Goal: Task Accomplishment & Management: Complete application form

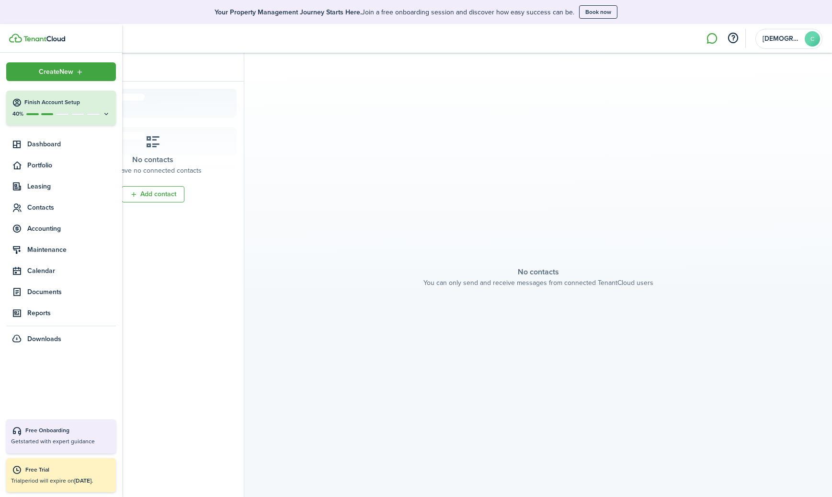
click at [105, 110] on icon at bounding box center [107, 113] width 8 height 7
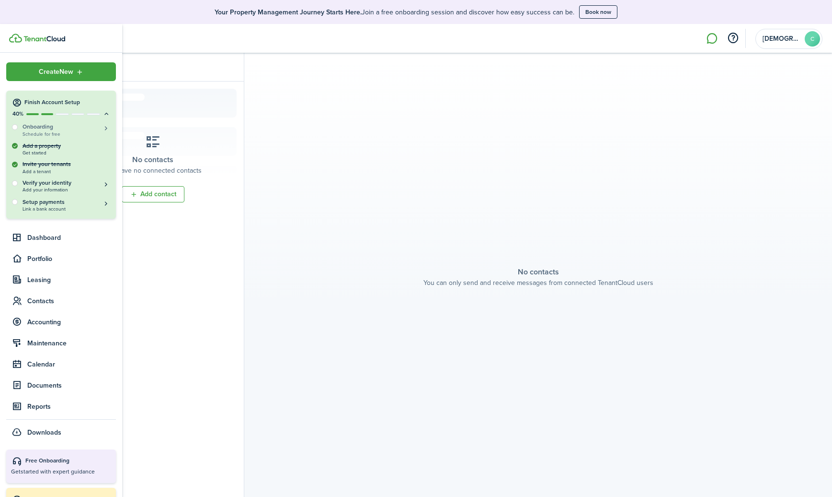
click at [58, 131] on span "Schedule for free" at bounding box center [67, 133] width 88 height 5
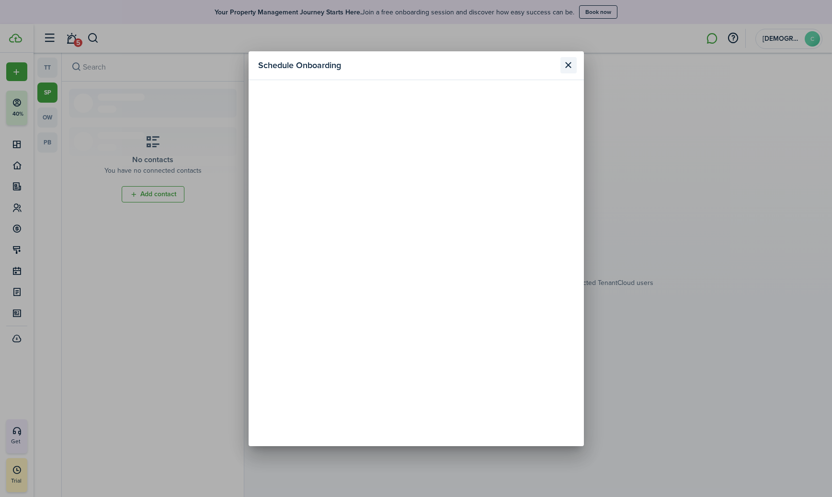
click at [572, 65] on button "Close modal" at bounding box center [569, 65] width 16 height 16
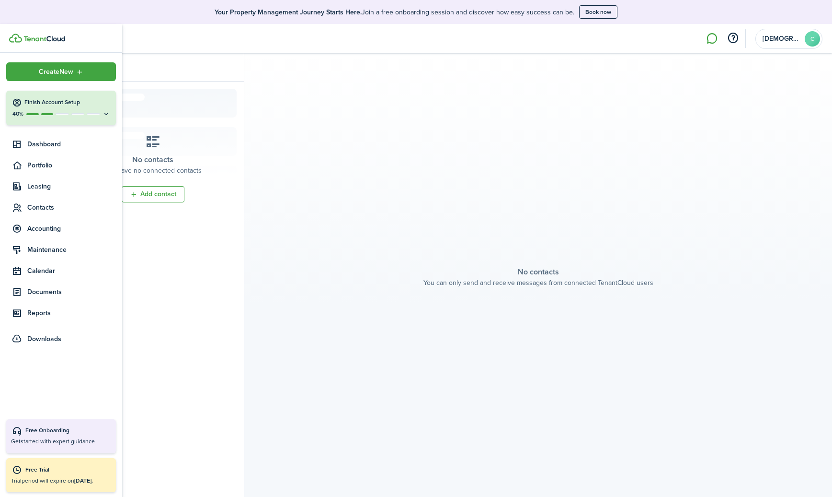
click at [109, 116] on icon at bounding box center [107, 113] width 8 height 7
click at [24, 208] on sidebar-link-icon at bounding box center [16, 207] width 21 height 10
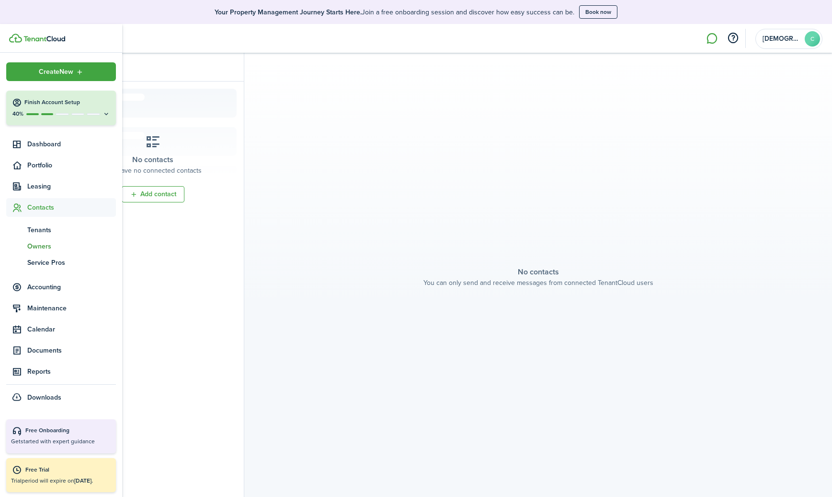
click at [40, 246] on span "Owners" at bounding box center [71, 246] width 89 height 10
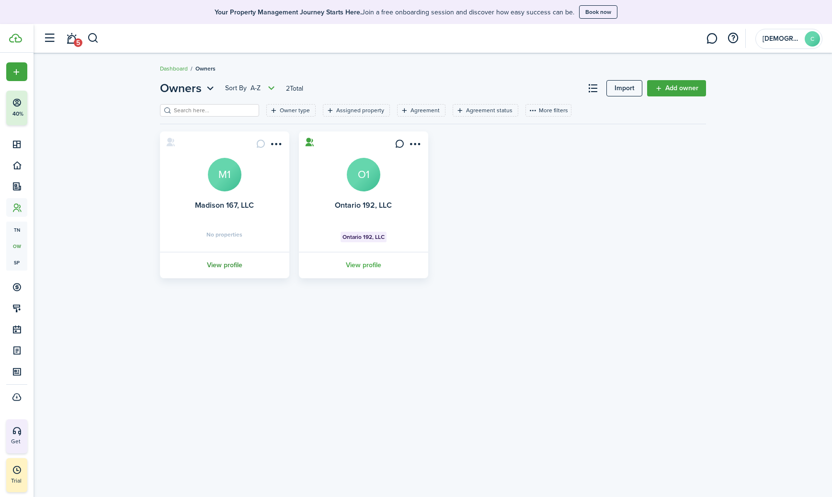
click at [221, 266] on link "View profile" at bounding box center [225, 265] width 132 height 26
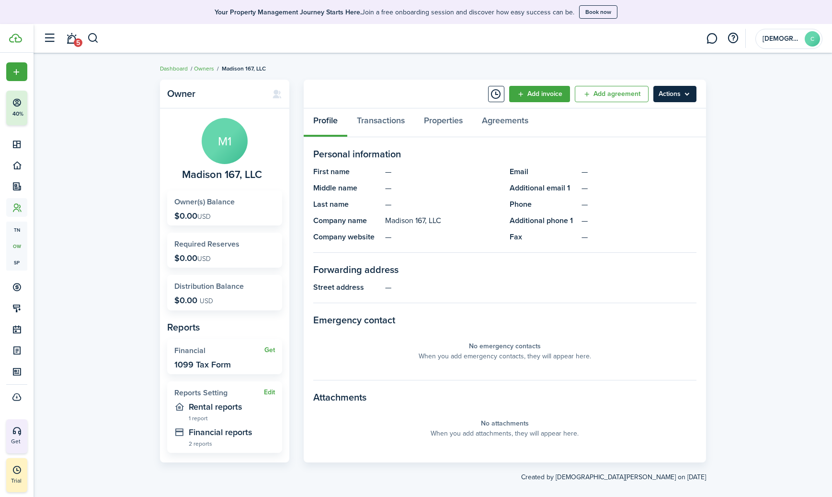
click at [672, 100] on menu-btn "Actions" at bounding box center [675, 94] width 43 height 16
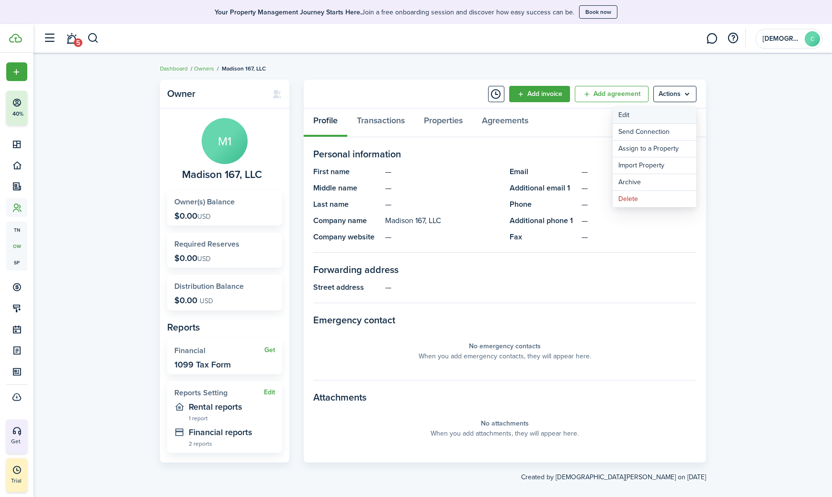
click at [635, 115] on link "Edit" at bounding box center [655, 115] width 84 height 16
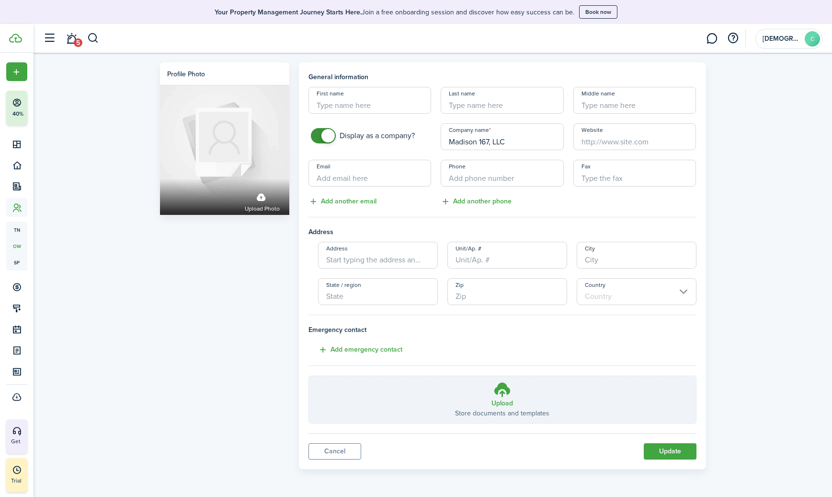
click at [355, 177] on input "Email" at bounding box center [370, 173] width 123 height 27
type input "[EMAIL_ADDRESS][DOMAIN_NAME]"
click at [479, 175] on input "+1" at bounding box center [502, 173] width 123 height 27
type input "[PHONE_NUMBER]"
click at [659, 447] on button "Update" at bounding box center [670, 451] width 53 height 16
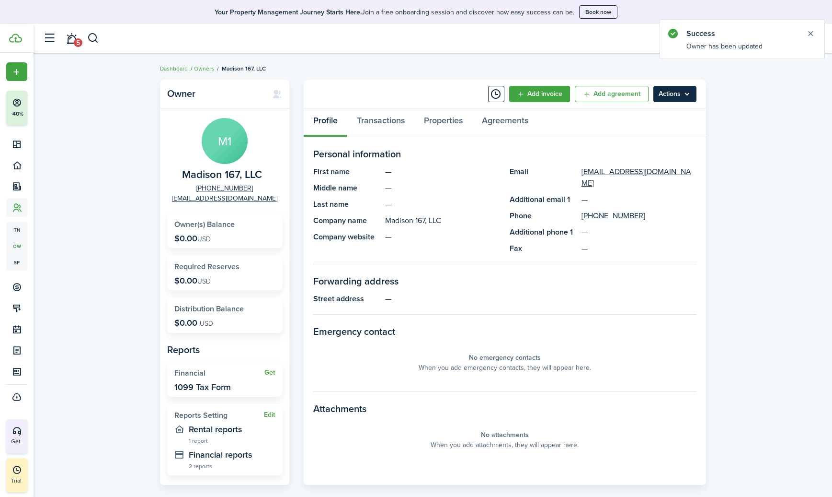
click at [682, 94] on menu-btn "Actions" at bounding box center [675, 94] width 43 height 16
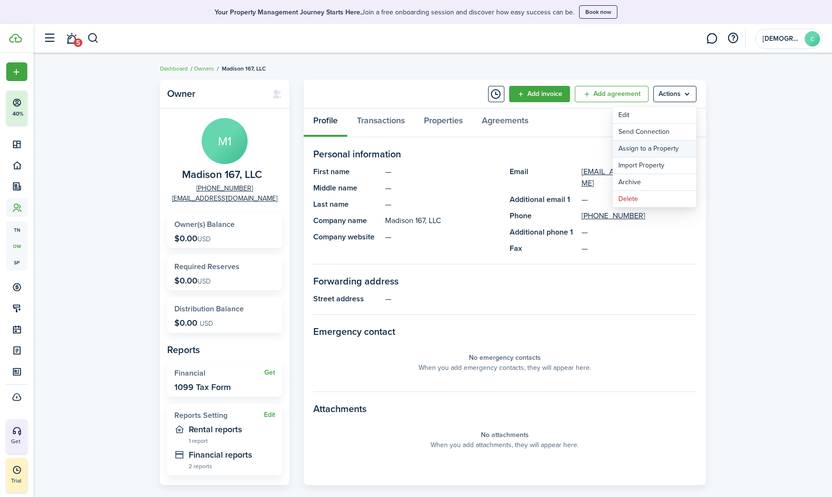
click at [633, 150] on link "Assign to a Property" at bounding box center [655, 148] width 84 height 16
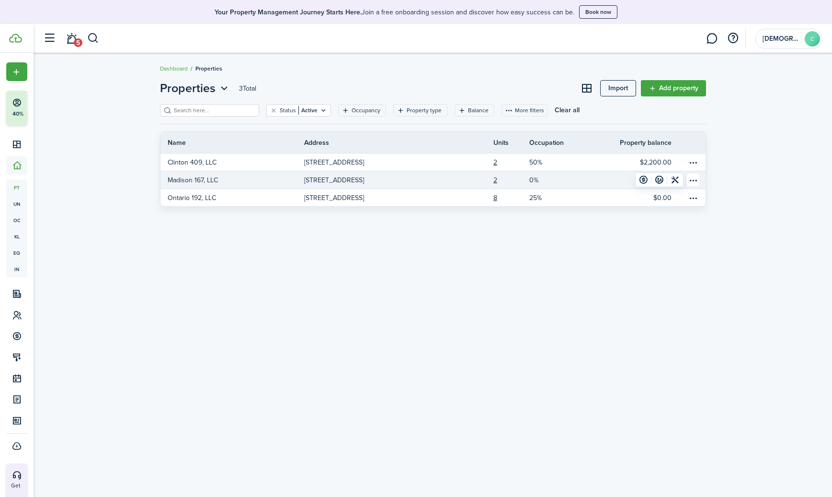
click at [185, 176] on p "Madison 167, LLC" at bounding box center [193, 180] width 50 height 10
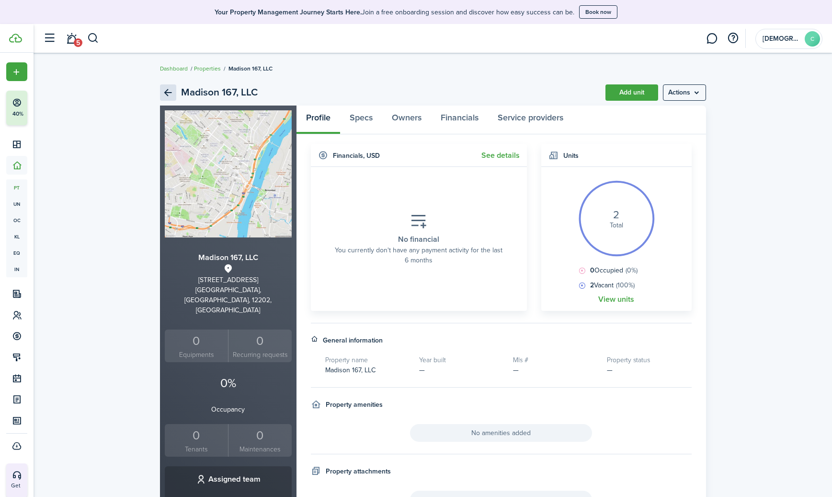
click at [165, 92] on link "Back" at bounding box center [168, 92] width 16 height 16
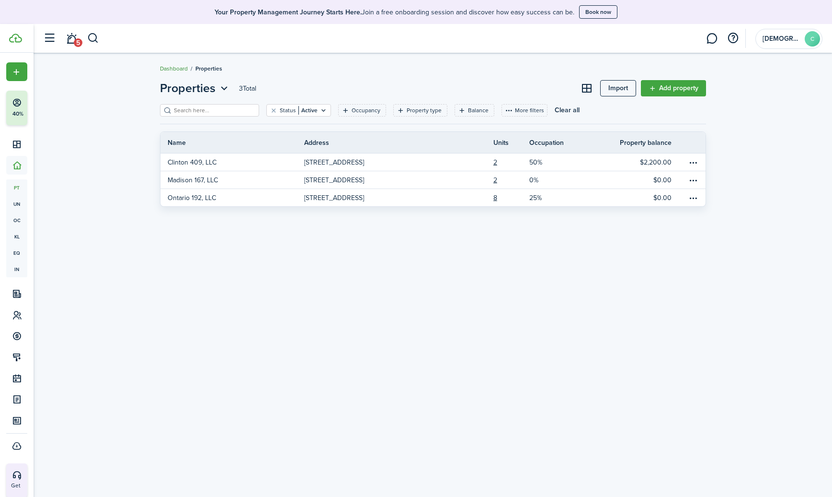
click at [177, 68] on link "Dashboard" at bounding box center [174, 68] width 28 height 9
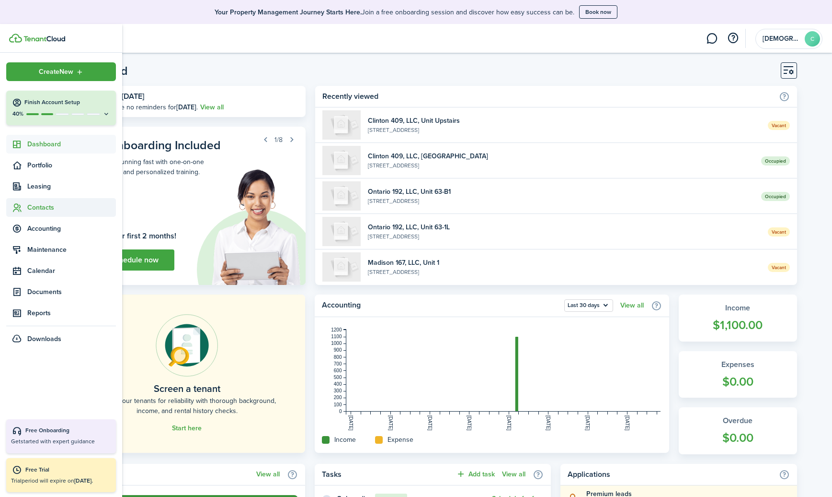
click at [31, 210] on span "Contacts" at bounding box center [71, 207] width 89 height 10
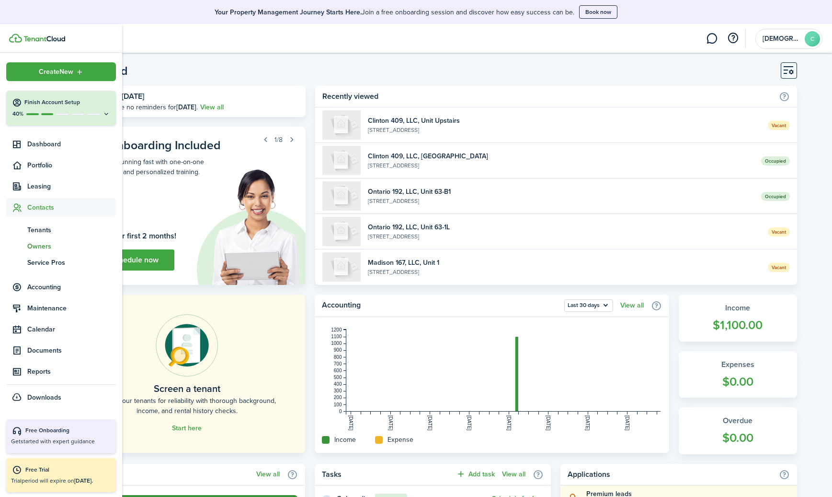
click at [36, 244] on span "Owners" at bounding box center [71, 246] width 89 height 10
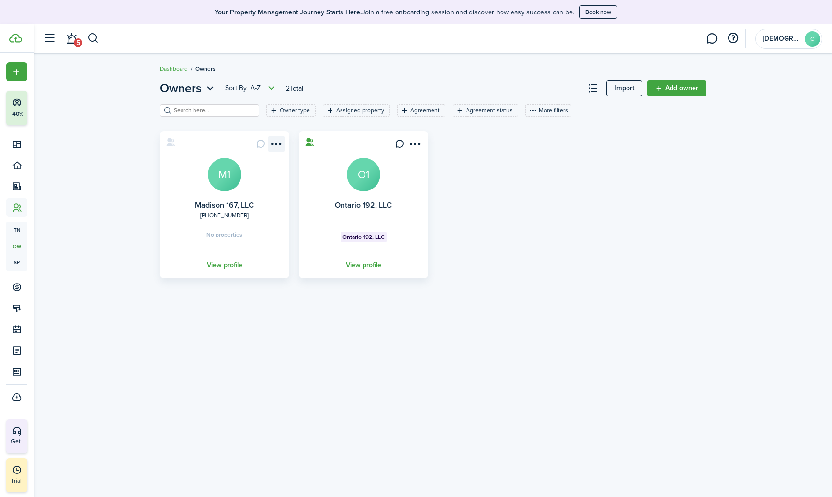
click at [274, 147] on menu-btn-icon "Open menu" at bounding box center [276, 144] width 16 height 16
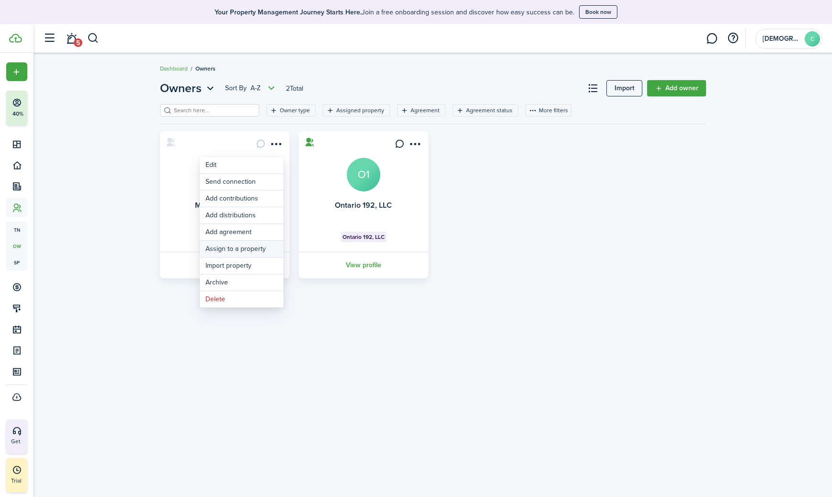
click at [211, 248] on link "Assign to a property" at bounding box center [242, 249] width 84 height 16
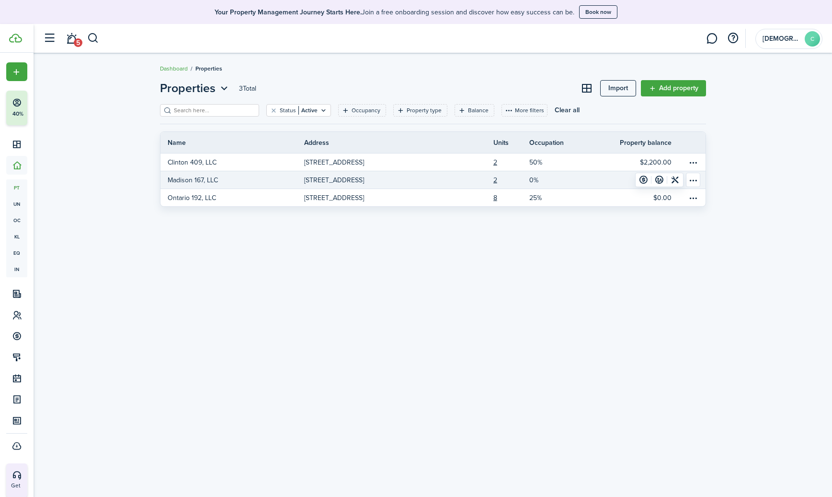
click at [211, 179] on p "Madison 167, LLC" at bounding box center [193, 180] width 50 height 10
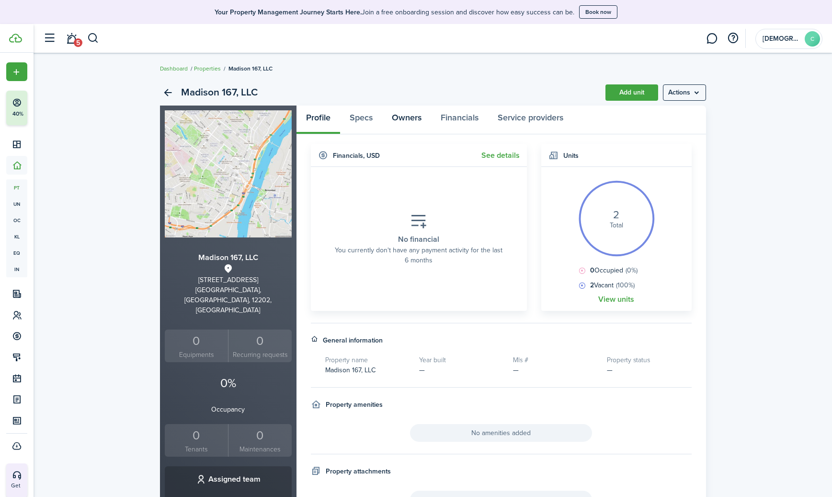
click at [415, 114] on link "Owners" at bounding box center [406, 119] width 49 height 29
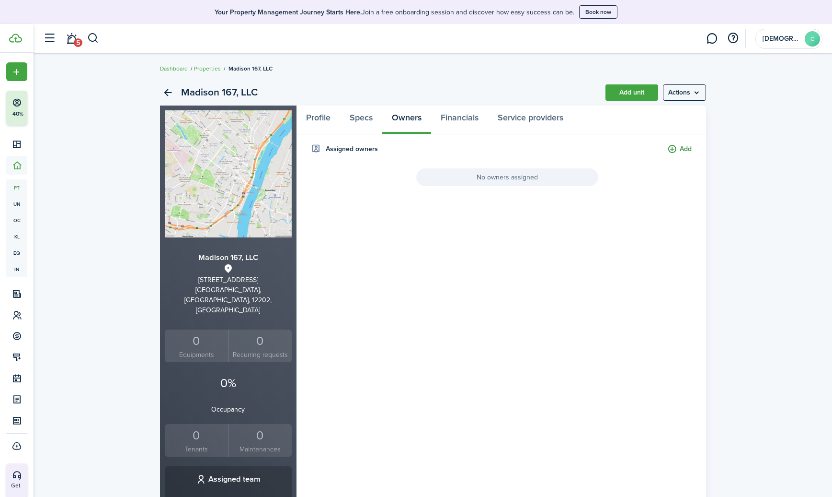
click at [690, 145] on button "Add" at bounding box center [680, 149] width 24 height 11
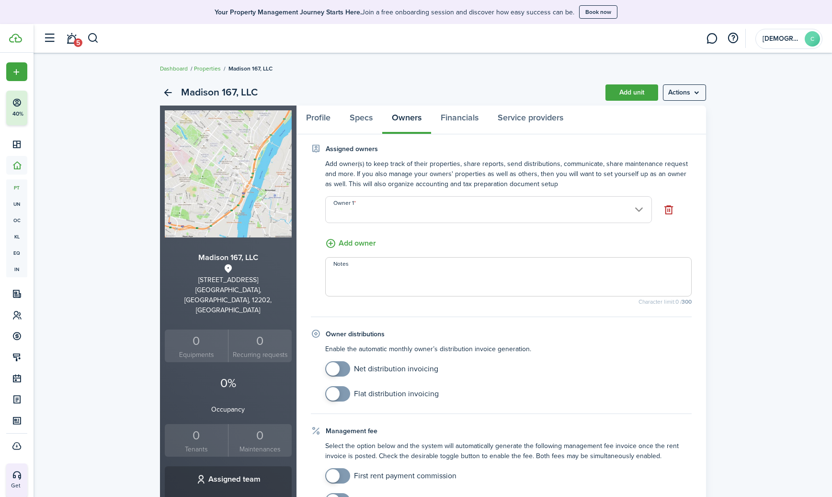
click at [441, 212] on input "Owner 1" at bounding box center [488, 209] width 327 height 27
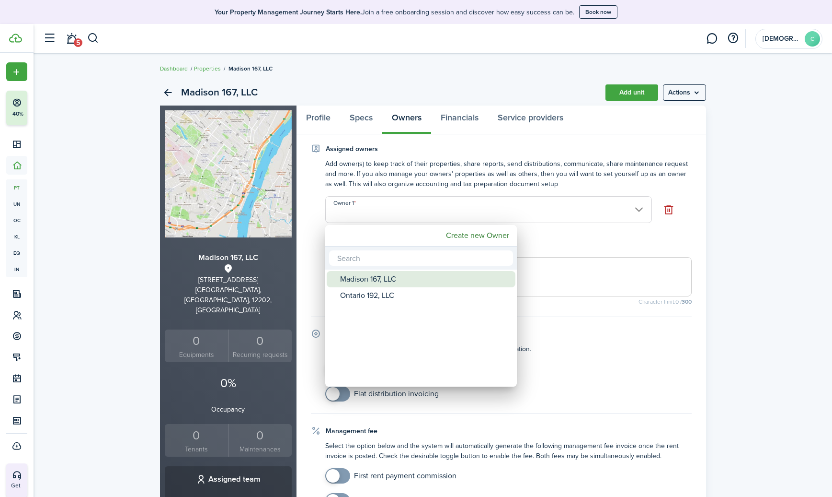
click at [355, 277] on div "Madison 167, LLC" at bounding box center [425, 279] width 170 height 16
type input "Madison 167, LLC"
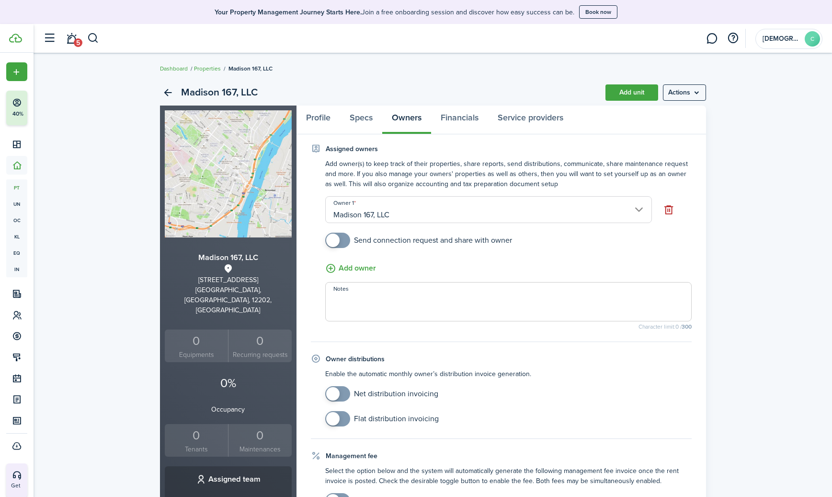
checkbox input "true"
click at [334, 243] on span at bounding box center [332, 239] width 13 height 13
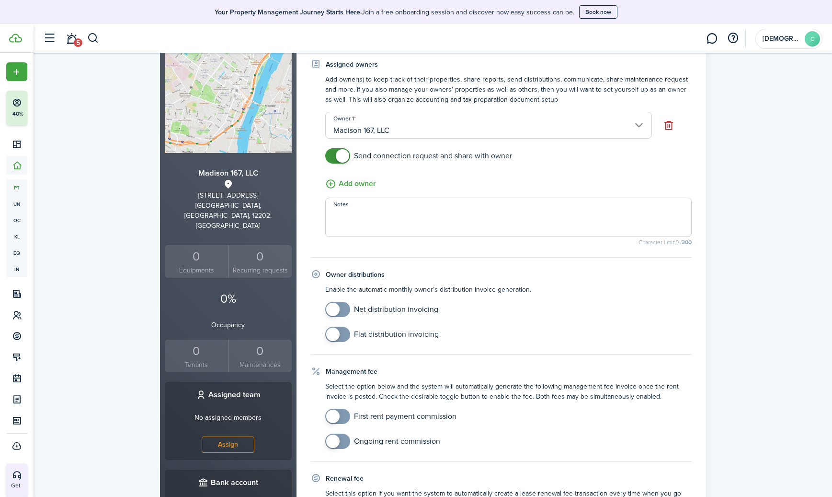
scroll to position [108, 0]
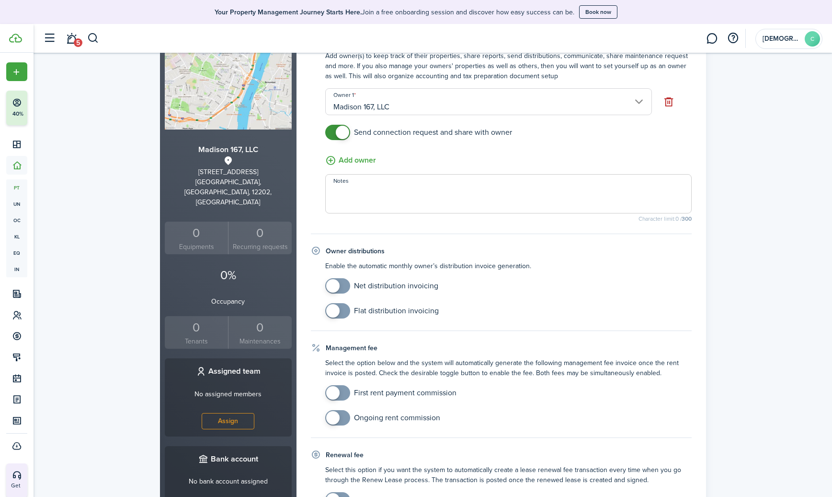
checkbox input "true"
click at [342, 391] on span at bounding box center [338, 392] width 10 height 15
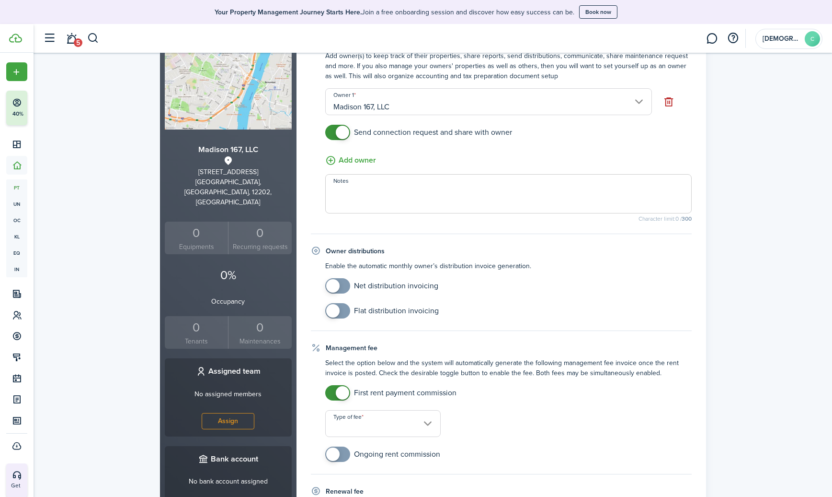
checkbox input "true"
click at [334, 450] on span at bounding box center [332, 453] width 13 height 13
click at [420, 425] on input "Type of fee" at bounding box center [383, 423] width 116 height 27
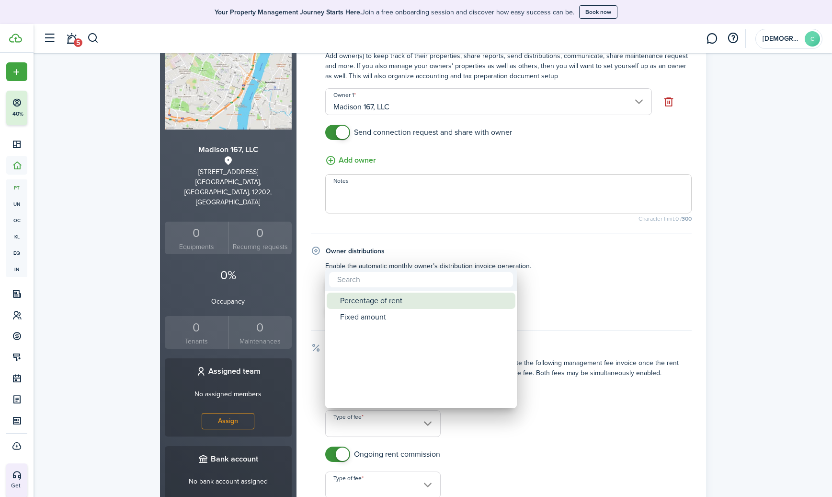
click at [381, 301] on div "Percentage of rent" at bounding box center [425, 300] width 170 height 16
type input "Percentage of rent"
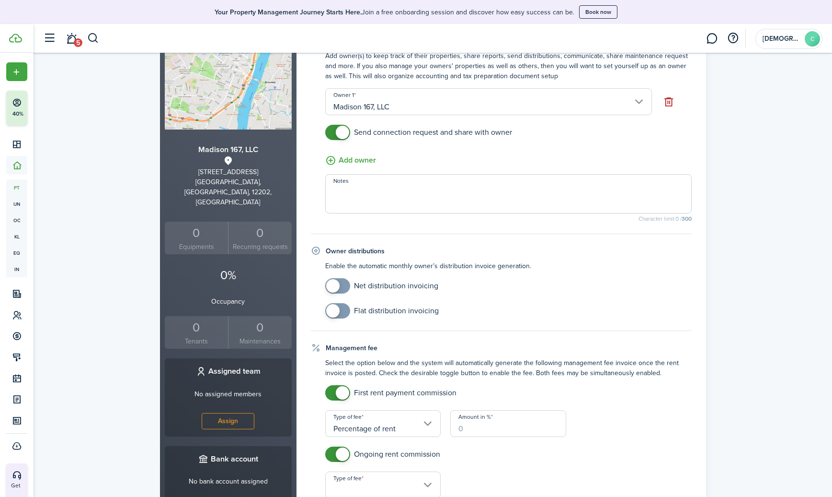
click at [474, 431] on input "Amount in %" at bounding box center [509, 423] width 116 height 27
click at [401, 479] on input "Type of fee" at bounding box center [383, 484] width 116 height 27
type input "7.5"
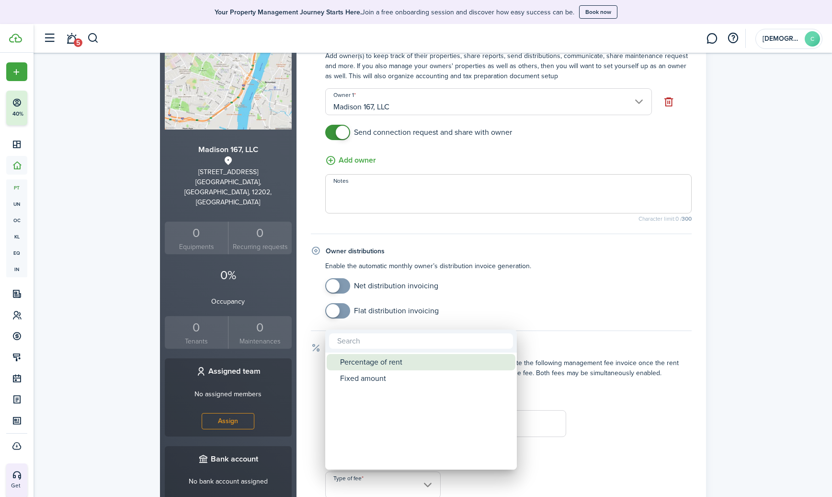
click at [385, 363] on div "Percentage of rent" at bounding box center [425, 362] width 170 height 16
type input "Percentage of rent"
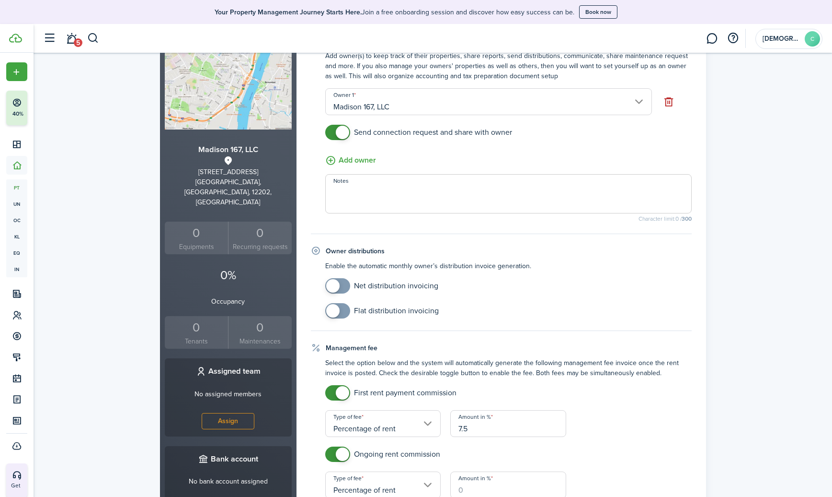
scroll to position [109, 0]
click at [485, 486] on input "Amount in %" at bounding box center [509, 483] width 116 height 27
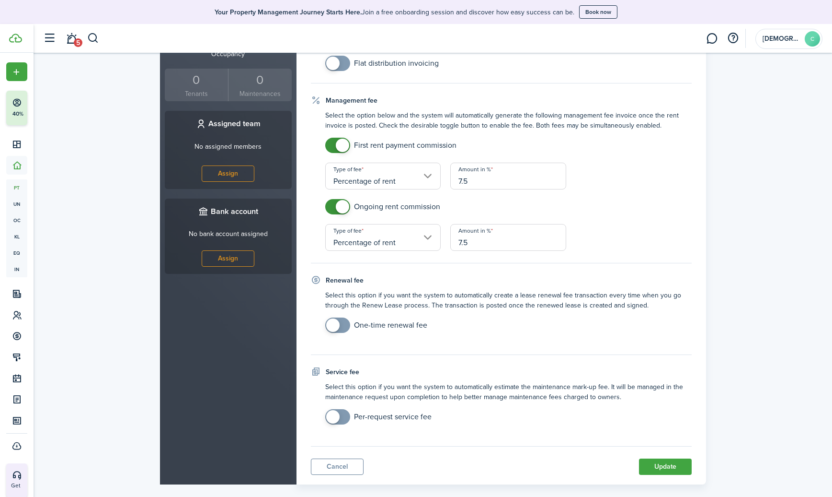
scroll to position [356, 0]
type input "7.5"
click at [656, 464] on button "Update" at bounding box center [665, 466] width 53 height 16
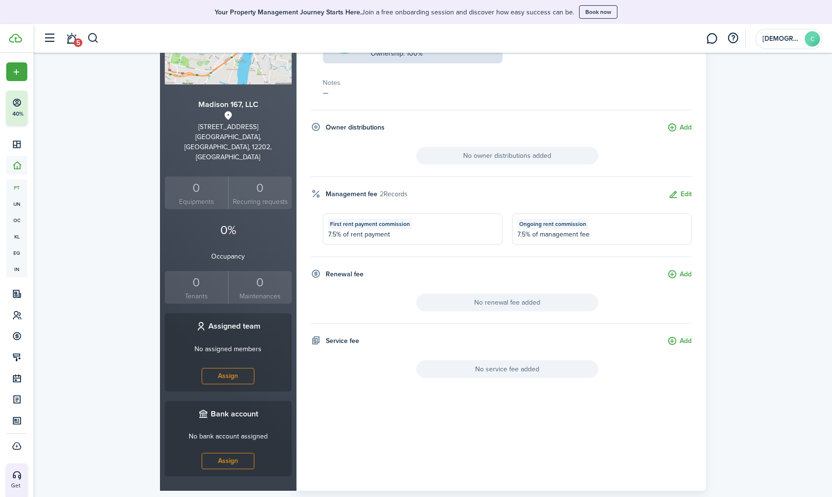
scroll to position [0, 0]
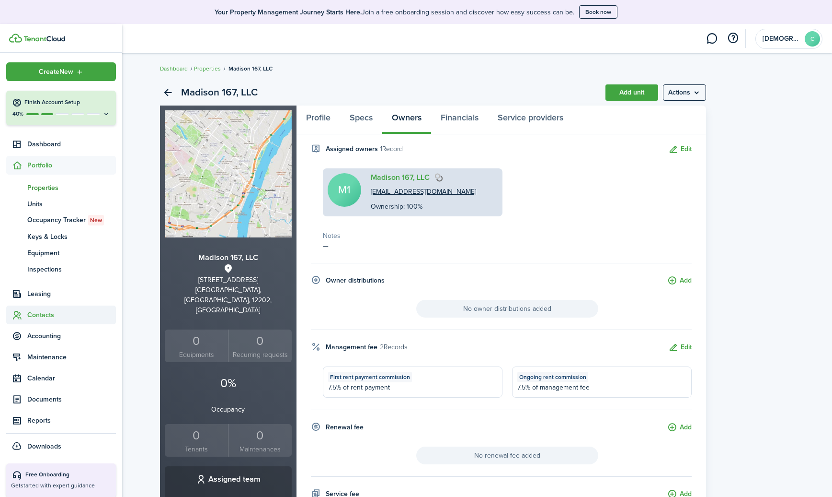
click at [26, 316] on sidebar-link-icon at bounding box center [16, 315] width 21 height 10
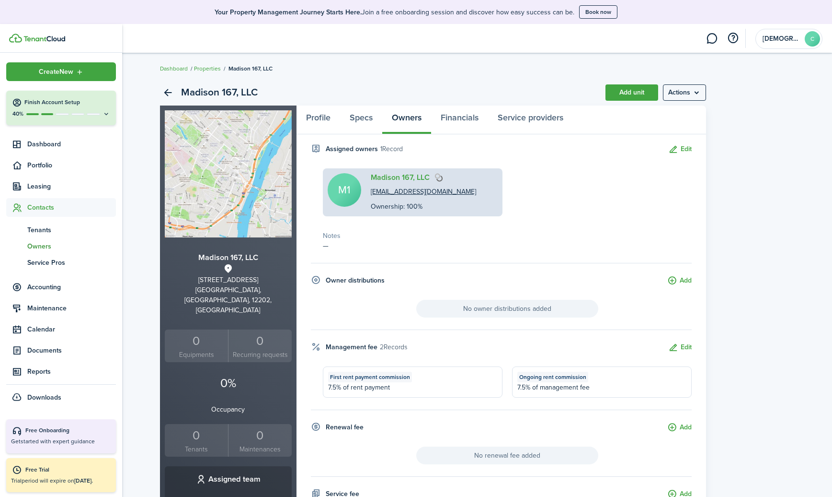
click at [46, 244] on span "Owners" at bounding box center [71, 246] width 89 height 10
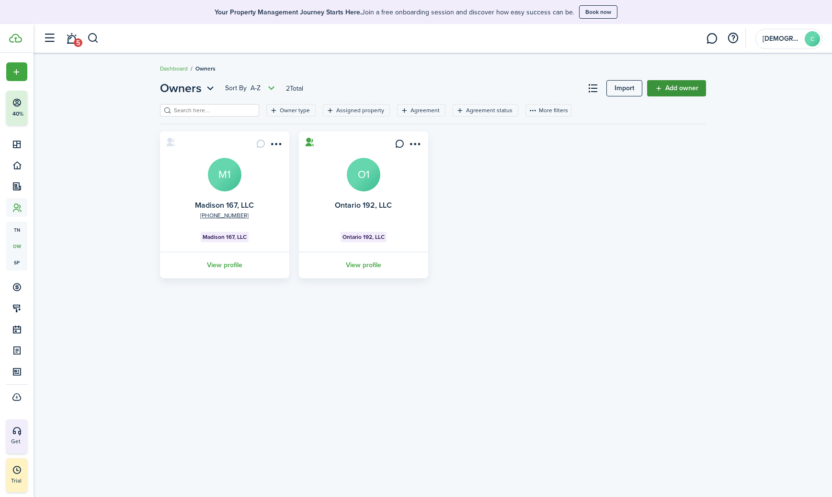
click at [665, 89] on link "Add owner" at bounding box center [676, 88] width 59 height 16
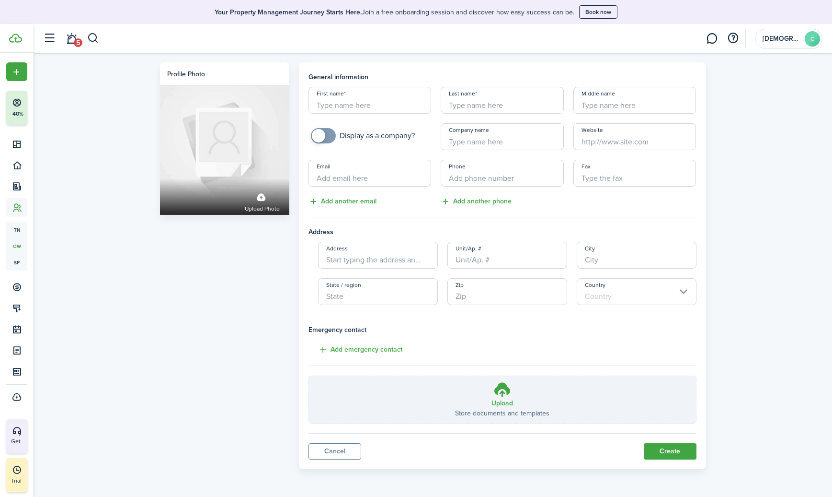
click at [341, 183] on input "Email" at bounding box center [370, 173] width 123 height 27
type input "[EMAIL_ADDRESS][DOMAIN_NAME]"
click at [457, 146] on input "Company name" at bounding box center [502, 136] width 123 height 27
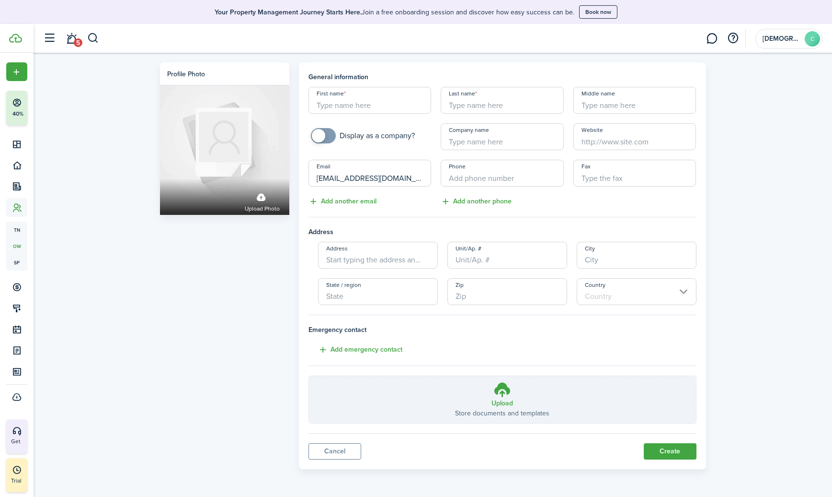
checkbox input "true"
click at [324, 132] on span at bounding box center [324, 135] width 10 height 15
click at [463, 142] on input "Company name" at bounding box center [502, 136] width 123 height 27
type input "Clinton 409, LLC"
click at [469, 173] on input "+1" at bounding box center [502, 173] width 123 height 27
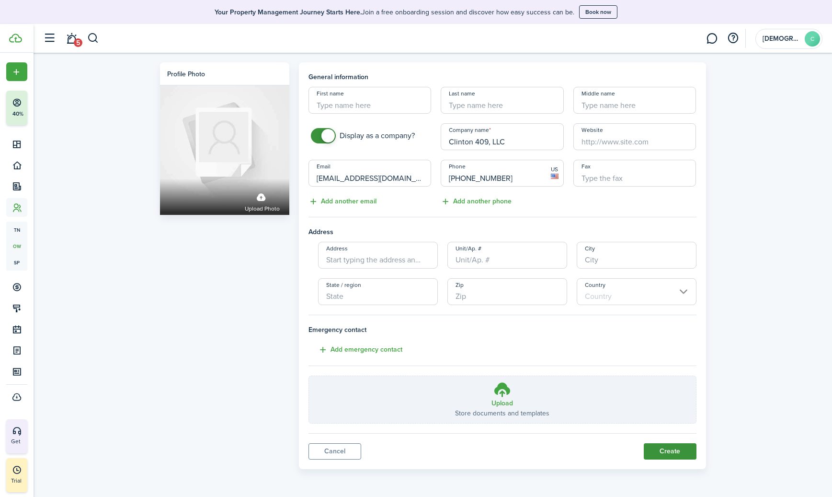
type input "[PHONE_NUMBER]"
click at [660, 451] on button "Create" at bounding box center [670, 451] width 53 height 16
click at [731, 43] on button "button" at bounding box center [733, 38] width 16 height 16
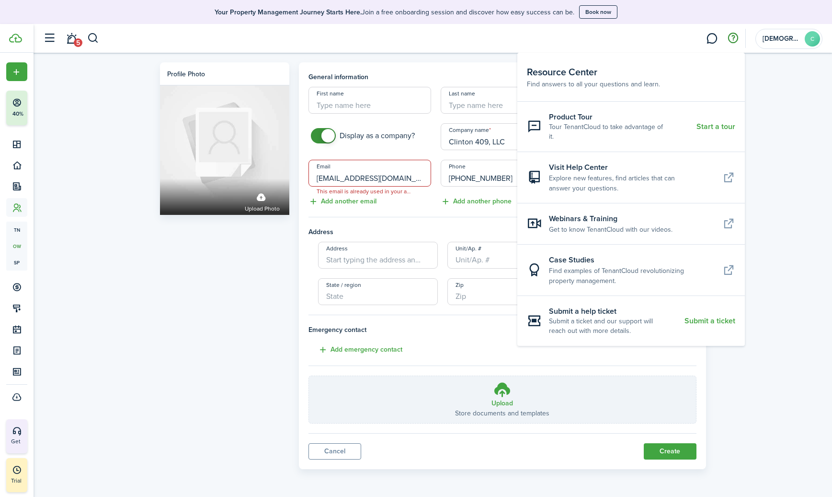
click at [400, 178] on input "[EMAIL_ADDRESS][DOMAIN_NAME]" at bounding box center [370, 173] width 123 height 27
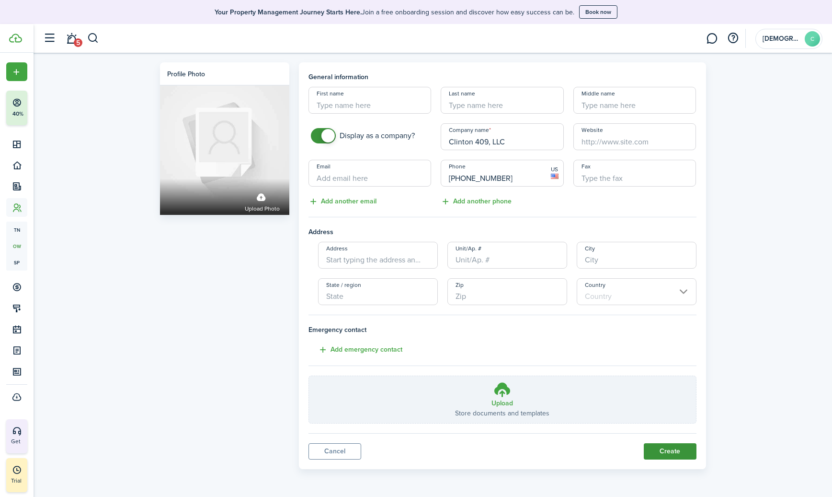
click at [677, 451] on button "Create" at bounding box center [670, 451] width 53 height 16
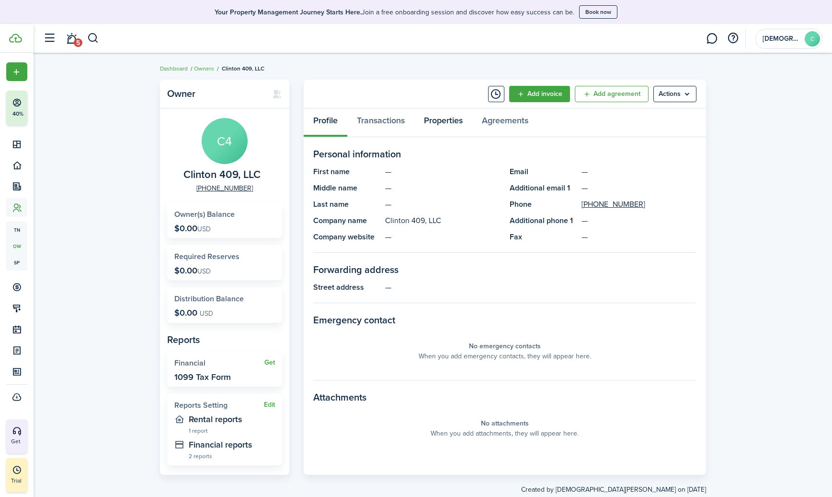
click at [454, 118] on link "Properties" at bounding box center [444, 122] width 58 height 29
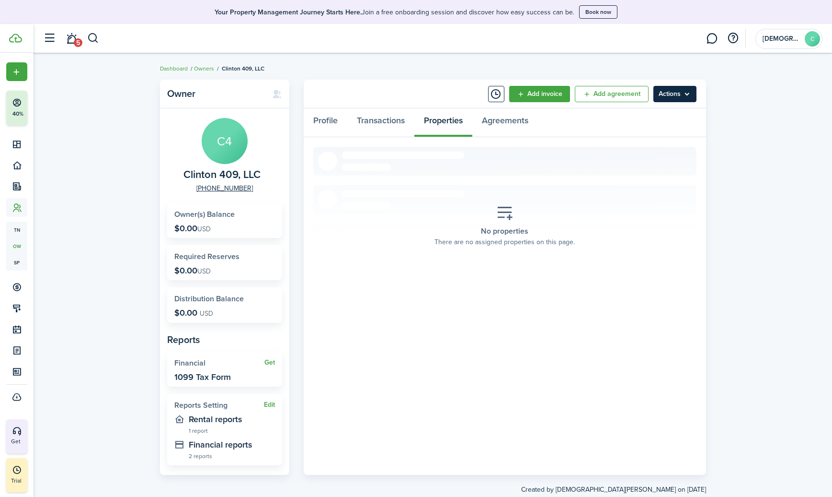
click at [680, 97] on menu-btn "Actions" at bounding box center [675, 94] width 43 height 16
click at [635, 147] on link "Assign to a Property" at bounding box center [655, 148] width 84 height 16
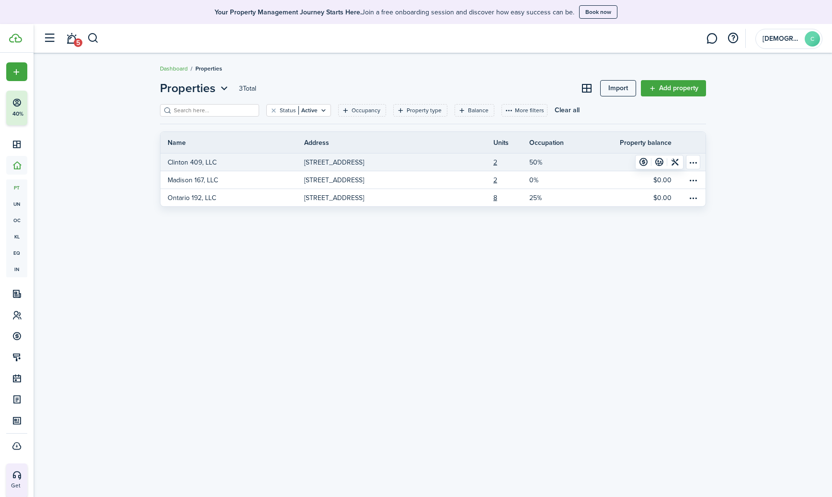
click at [178, 160] on p "Clinton 409, LLC" at bounding box center [192, 162] width 49 height 10
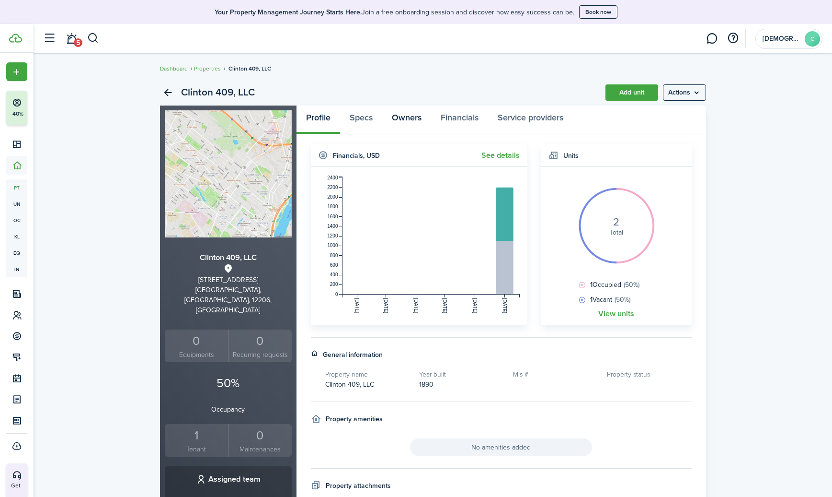
click at [404, 117] on link "Owners" at bounding box center [406, 119] width 49 height 29
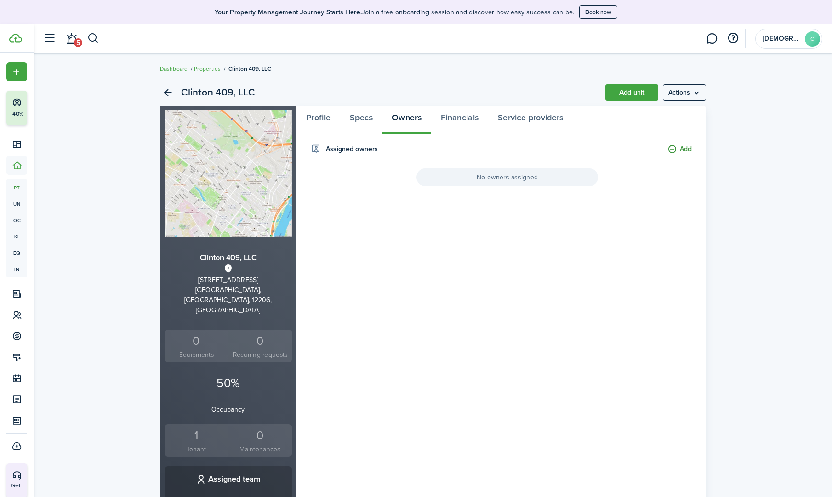
click at [682, 151] on button "Add" at bounding box center [680, 149] width 24 height 11
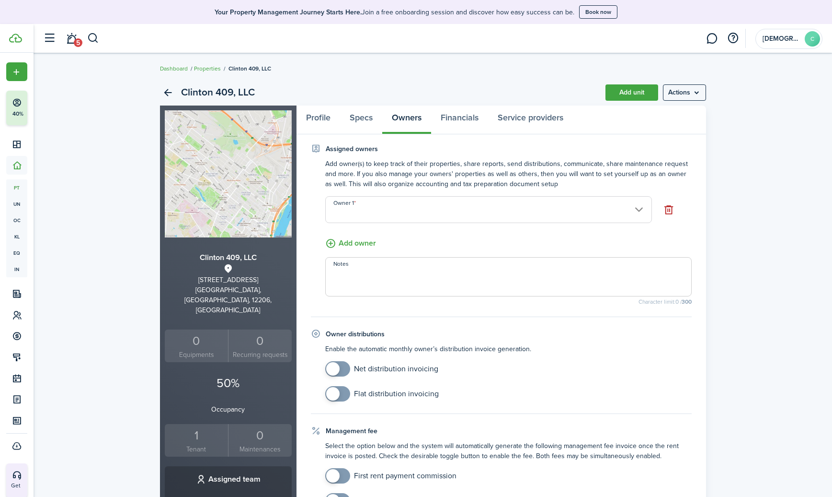
click at [469, 218] on input "Owner 1" at bounding box center [488, 209] width 327 height 27
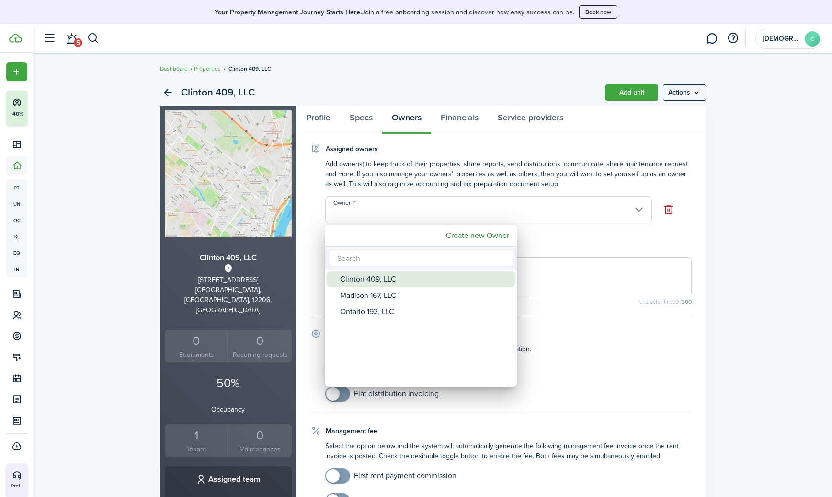
click at [381, 279] on div "Clinton 409, LLC" at bounding box center [425, 279] width 170 height 16
type input "Clinton 409, LLC"
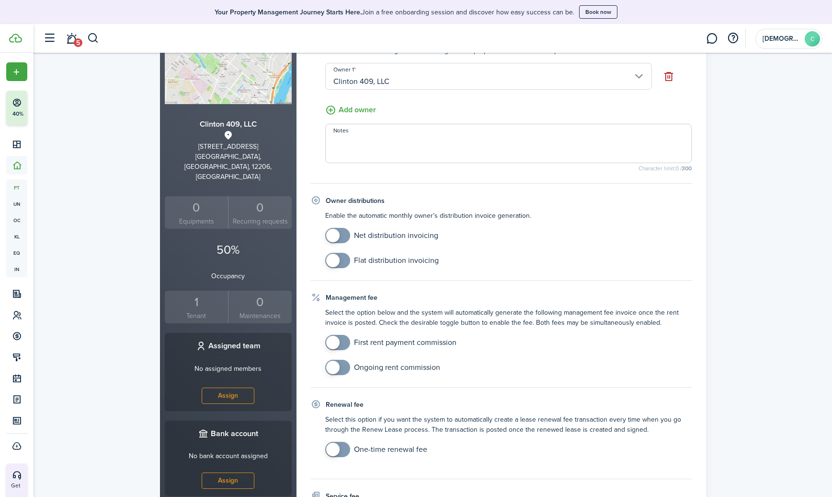
scroll to position [151, 0]
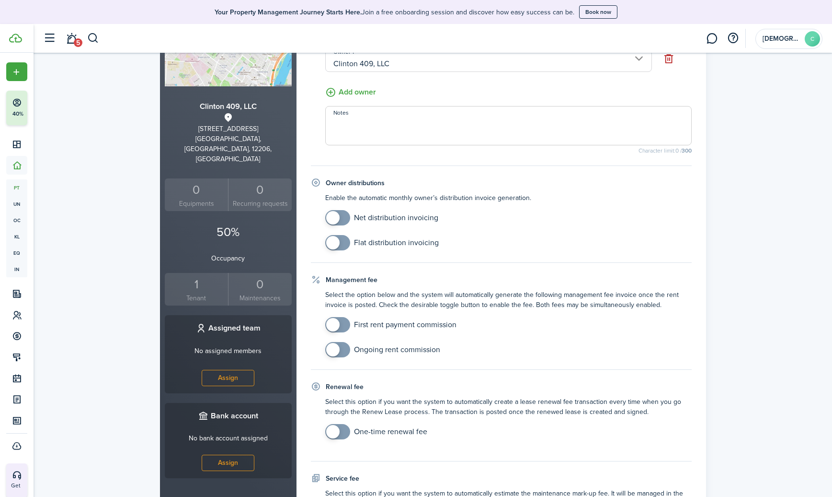
checkbox input "true"
click at [332, 323] on span at bounding box center [332, 324] width 13 height 13
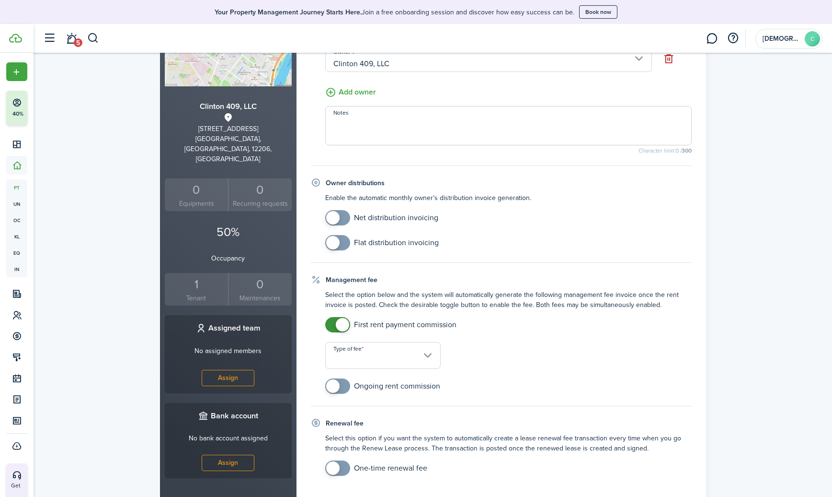
checkbox input "true"
click at [341, 388] on span at bounding box center [338, 385] width 10 height 15
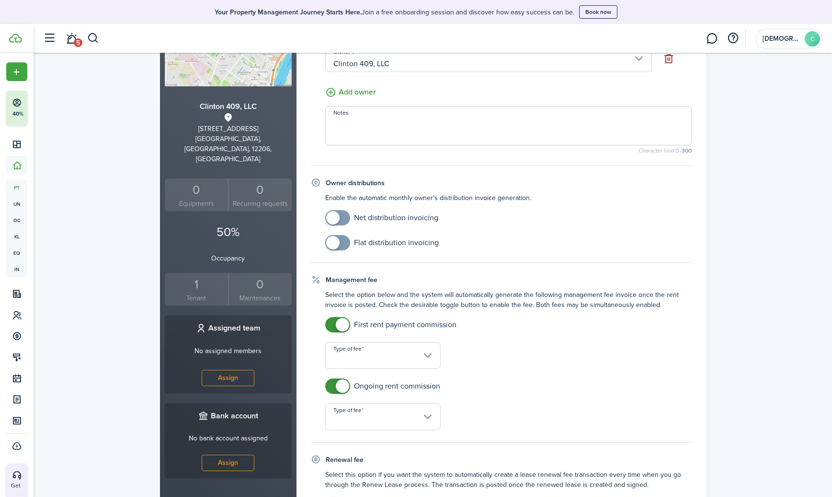
click at [367, 359] on input "Type of fee" at bounding box center [383, 355] width 116 height 27
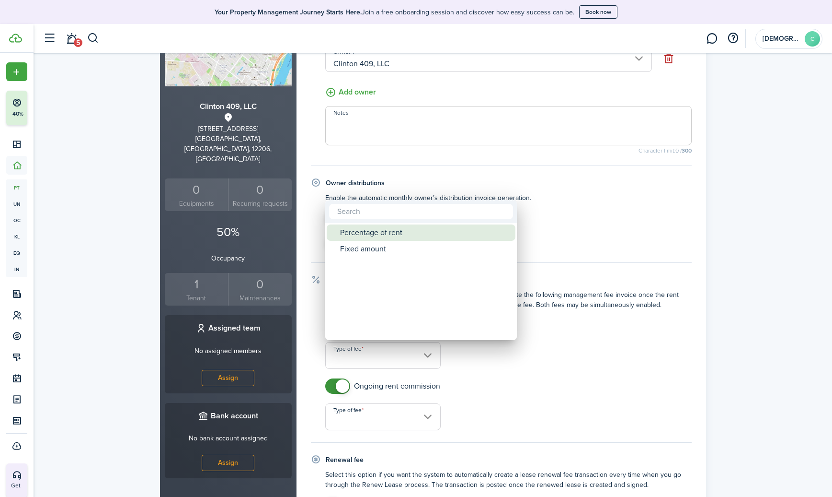
click at [374, 234] on div "Percentage of rent" at bounding box center [425, 232] width 170 height 16
type input "Percentage of rent"
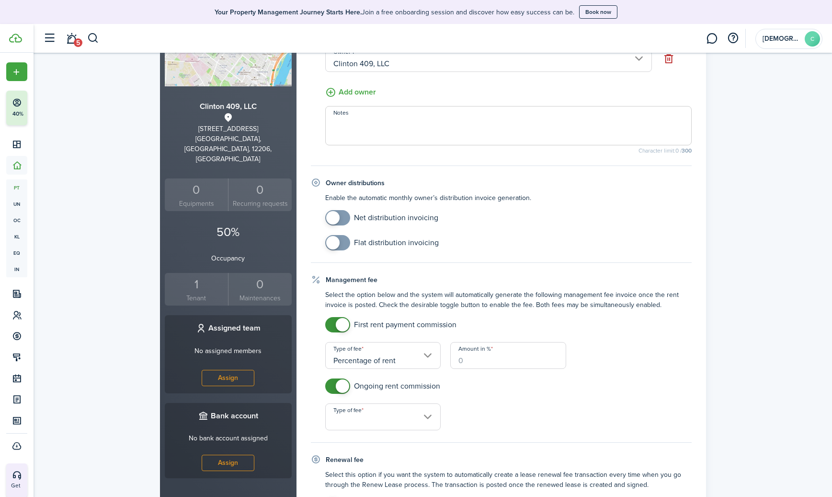
click at [478, 359] on input "Amount in %" at bounding box center [509, 355] width 116 height 27
click at [377, 416] on input "Type of fee" at bounding box center [383, 416] width 116 height 27
type input "7.5"
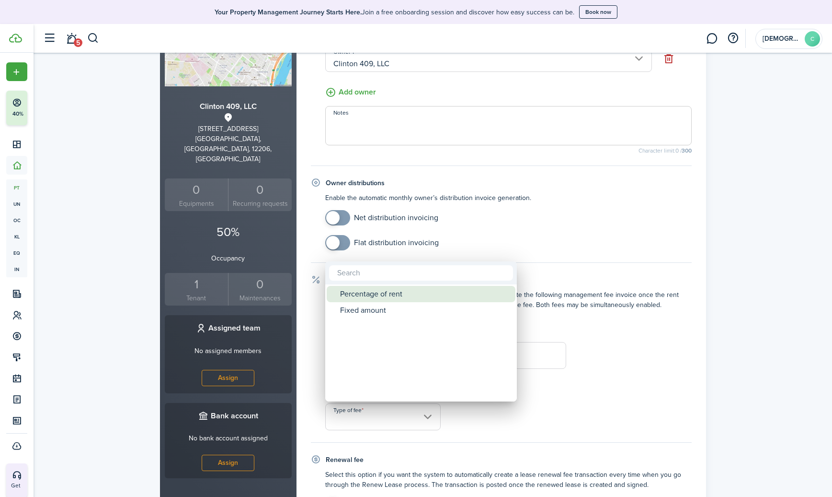
click at [387, 289] on div "Percentage of rent" at bounding box center [425, 294] width 170 height 16
type input "Percentage of rent"
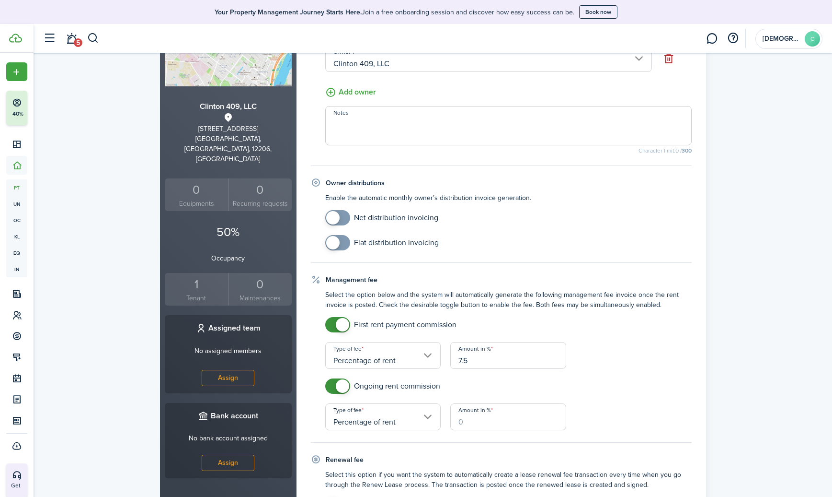
click at [470, 425] on input "Amount in %" at bounding box center [509, 416] width 116 height 27
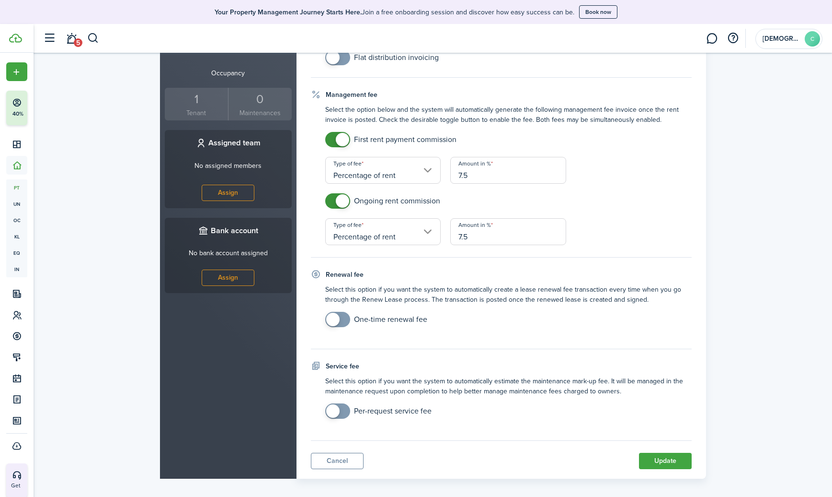
scroll to position [344, 0]
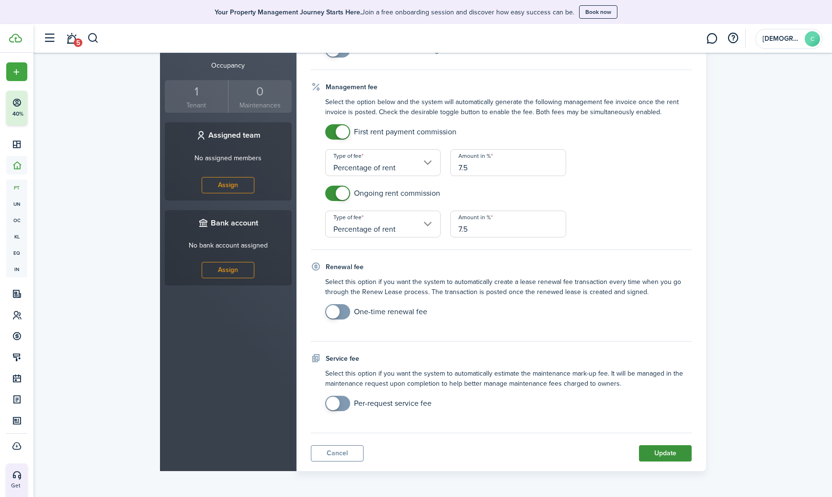
type input "7.5"
click at [649, 454] on button "Update" at bounding box center [665, 453] width 53 height 16
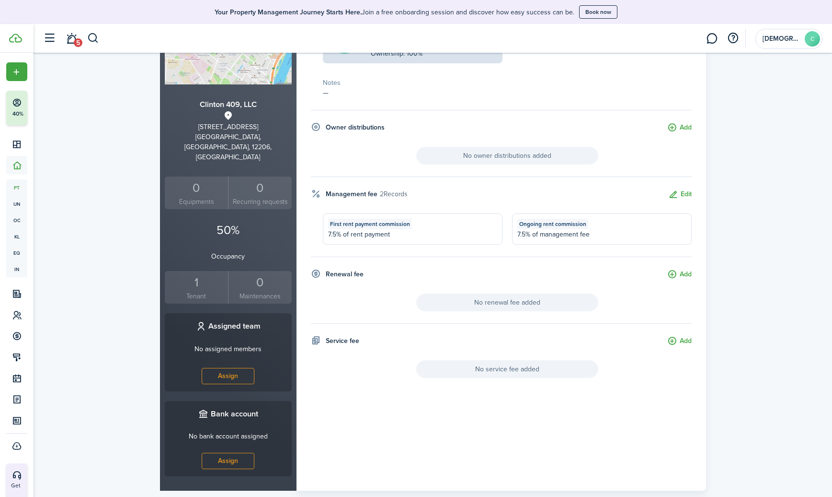
scroll to position [0, 0]
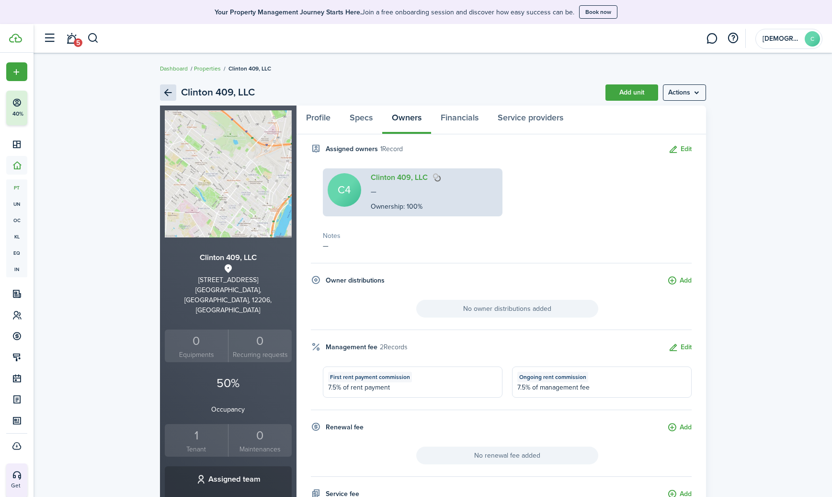
click at [163, 92] on link "Back" at bounding box center [168, 92] width 16 height 16
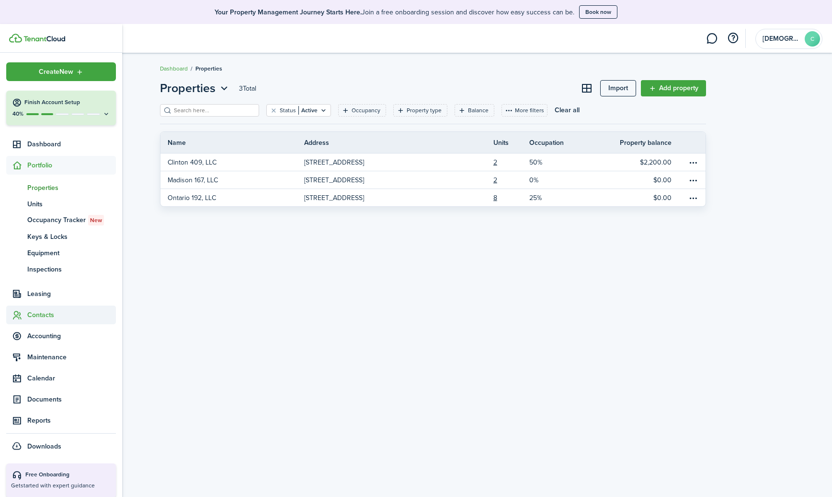
click at [38, 321] on span "Contacts" at bounding box center [61, 314] width 110 height 19
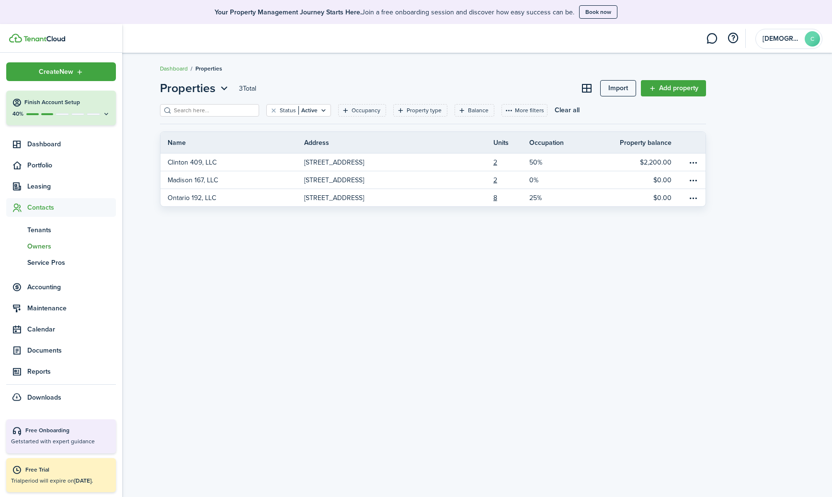
click at [43, 246] on span "Owners" at bounding box center [71, 246] width 89 height 10
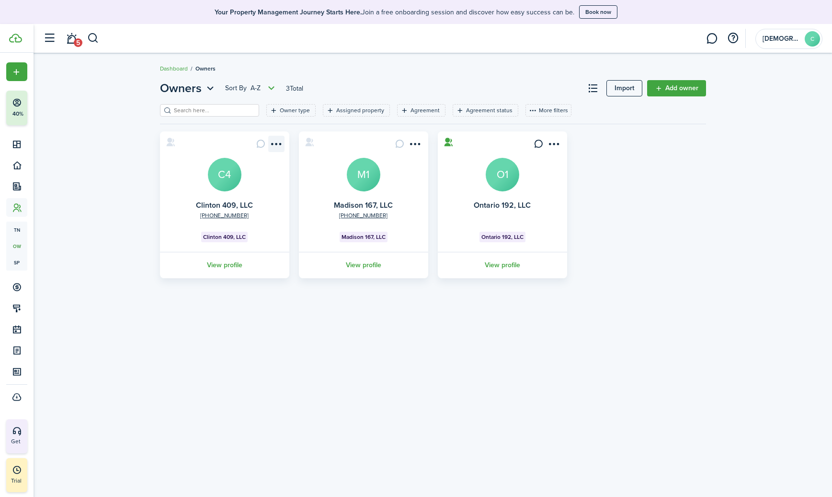
click at [280, 145] on menu-btn-icon "Open menu" at bounding box center [276, 144] width 16 height 16
click at [171, 188] on card "[PHONE_NUMBER] Clinton 409, LLC C4 Clinton 409, LLC View profile" at bounding box center [224, 204] width 129 height 147
click at [270, 148] on menu-btn-icon "Open menu" at bounding box center [276, 144] width 16 height 16
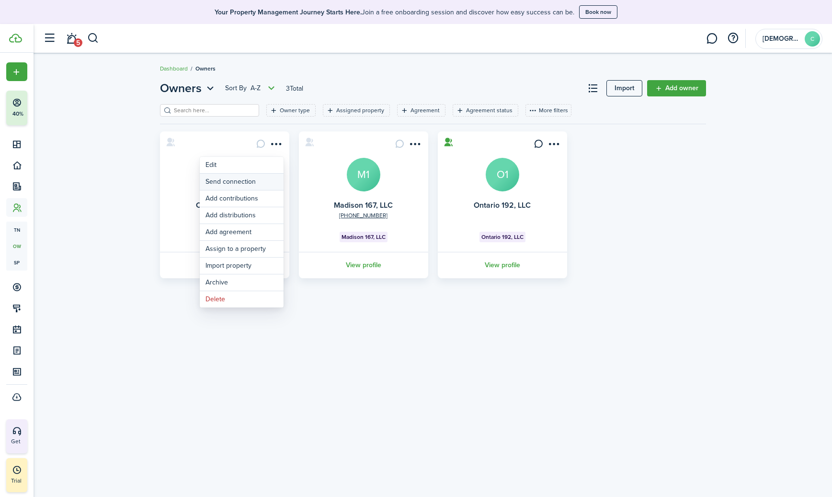
click at [230, 183] on button "Send connection" at bounding box center [242, 181] width 84 height 16
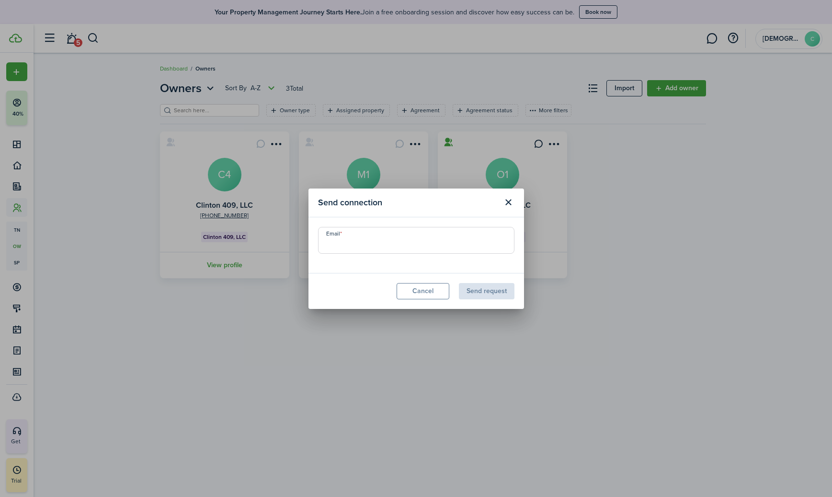
click at [410, 247] on input "Email" at bounding box center [416, 240] width 196 height 27
type input "[EMAIL_ADDRESS][DOMAIN_NAME]"
click at [474, 292] on button "Send request" at bounding box center [487, 291] width 56 height 16
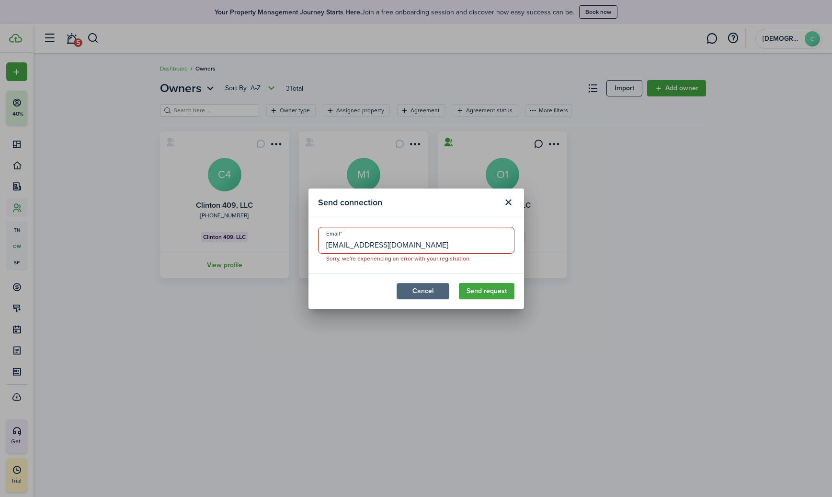
click at [436, 288] on button "Cancel" at bounding box center [423, 291] width 53 height 16
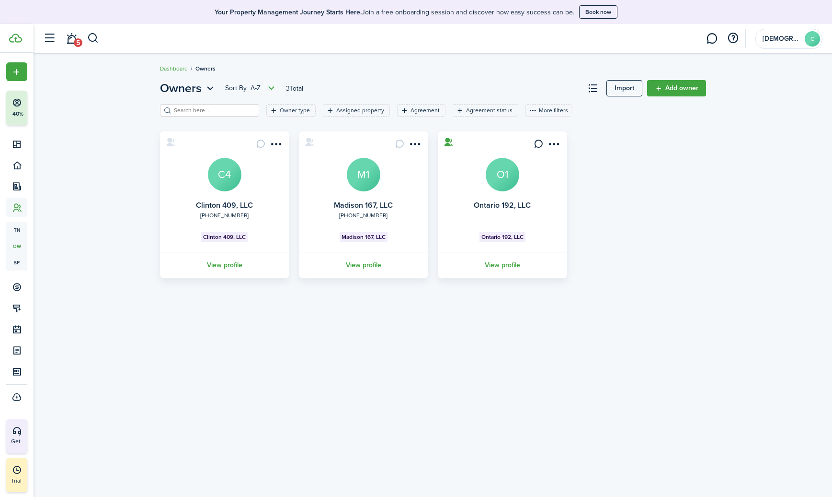
click at [233, 187] on avatar-text "C4" at bounding box center [225, 175] width 34 height 34
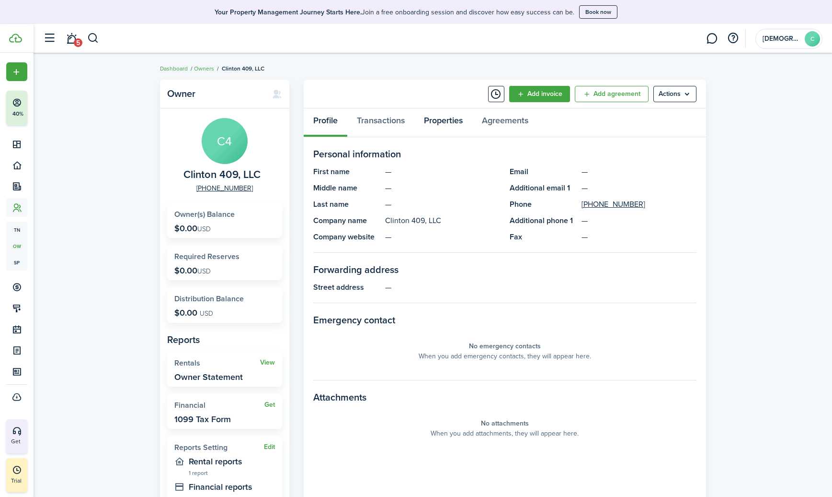
click at [439, 119] on link "Properties" at bounding box center [444, 122] width 58 height 29
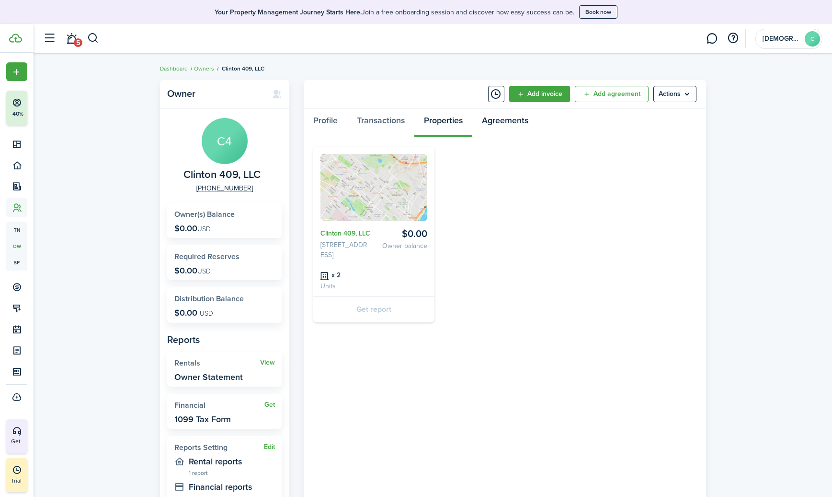
click at [522, 127] on link "Agreements" at bounding box center [506, 122] width 66 height 29
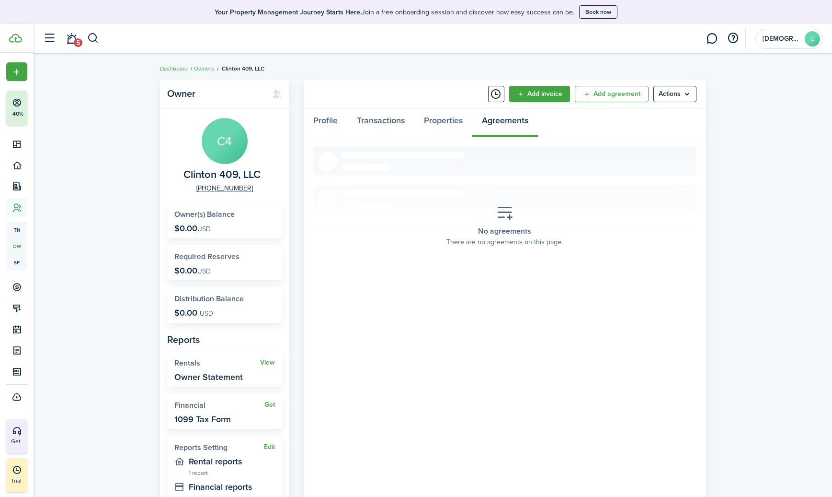
click at [505, 228] on placeholder-title "No agreements" at bounding box center [504, 231] width 53 height 12
click at [591, 91] on link "Add agreement" at bounding box center [612, 94] width 74 height 16
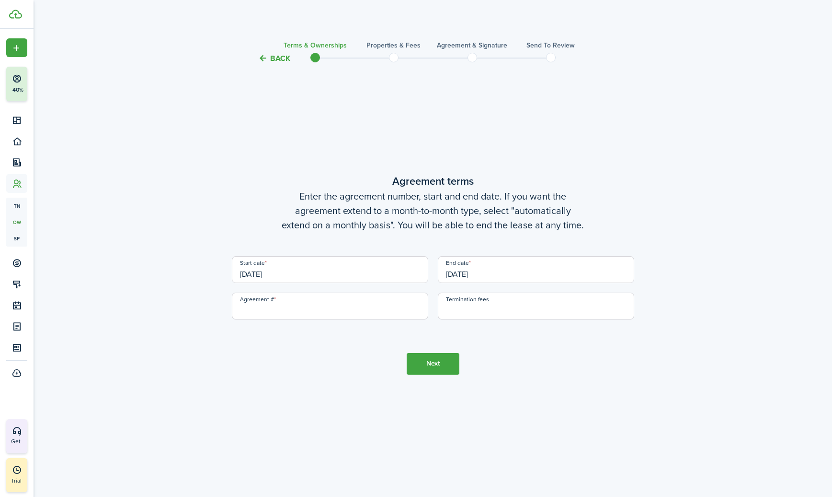
click at [438, 368] on button "Next" at bounding box center [433, 364] width 53 height 22
click at [359, 310] on input "Agreement #" at bounding box center [330, 305] width 196 height 27
type input "1"
click at [468, 308] on input "Termination fees" at bounding box center [536, 305] width 196 height 27
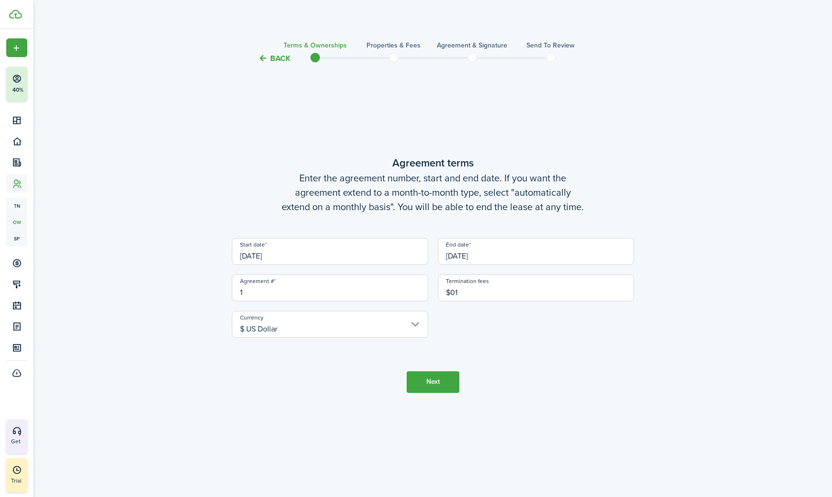
type input "$1.00"
click at [433, 387] on button "Next" at bounding box center [433, 382] width 53 height 22
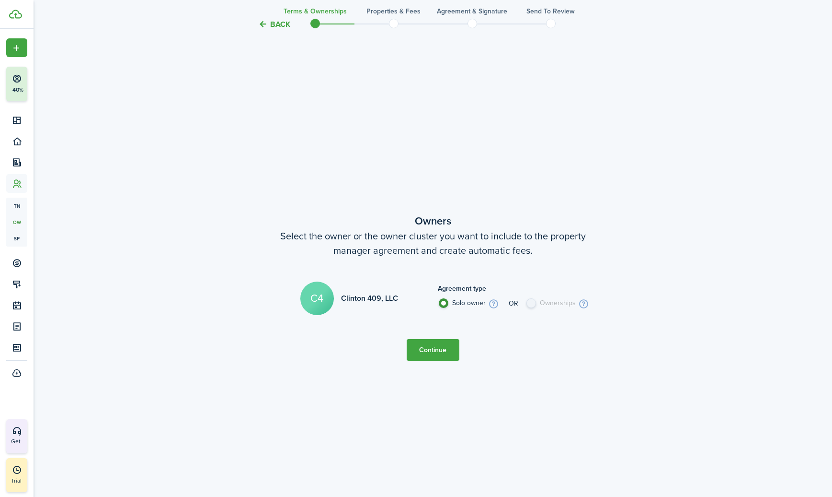
scroll to position [432, 0]
click at [530, 302] on label "Ownerships" at bounding box center [559, 305] width 66 height 15
click at [443, 340] on button "Continue" at bounding box center [433, 349] width 53 height 22
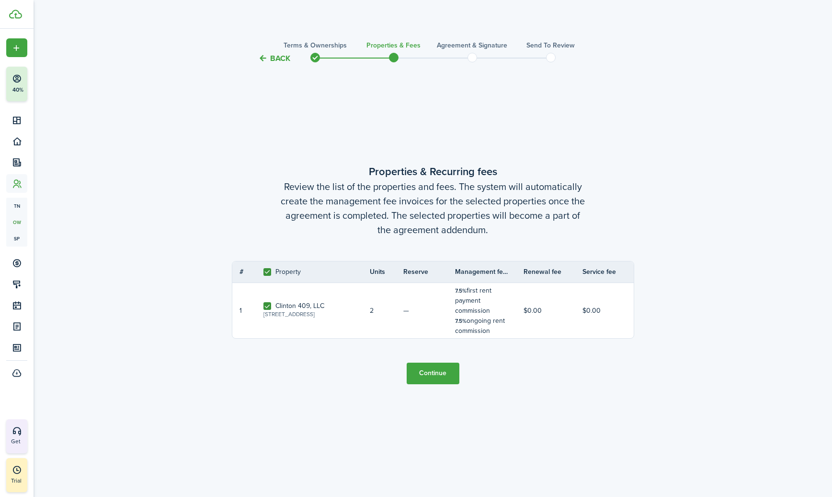
click at [425, 367] on button "Continue" at bounding box center [433, 373] width 53 height 22
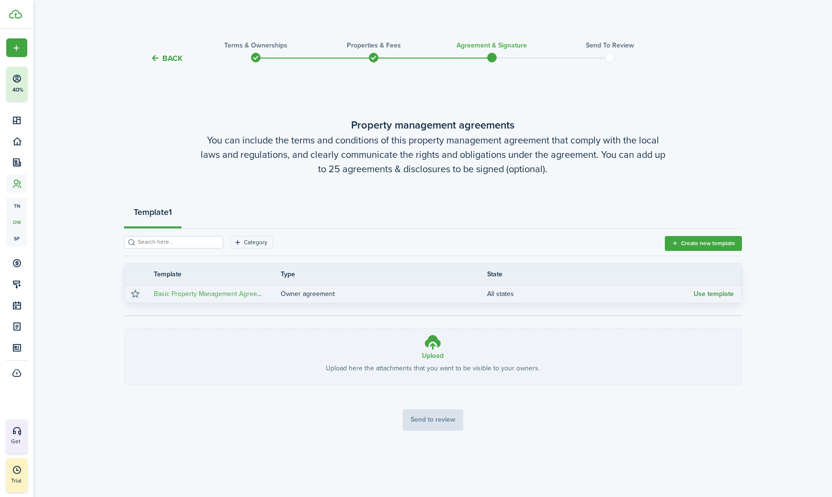
click at [702, 294] on button "Use template" at bounding box center [714, 294] width 40 height 8
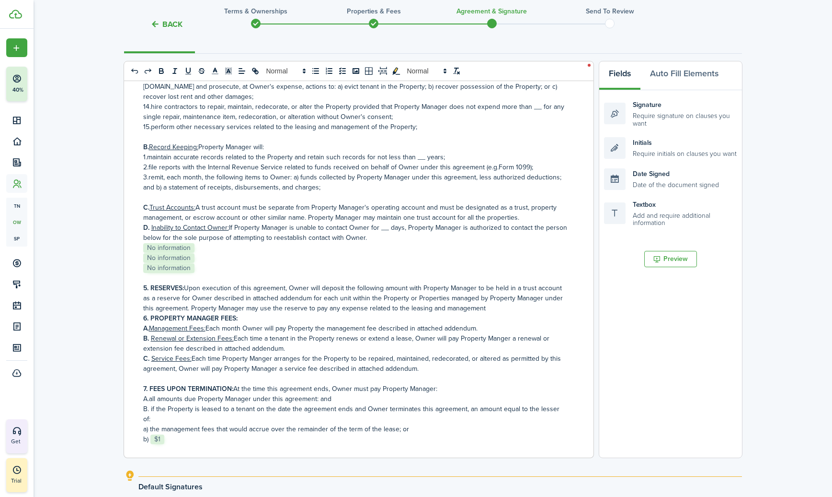
scroll to position [154, 0]
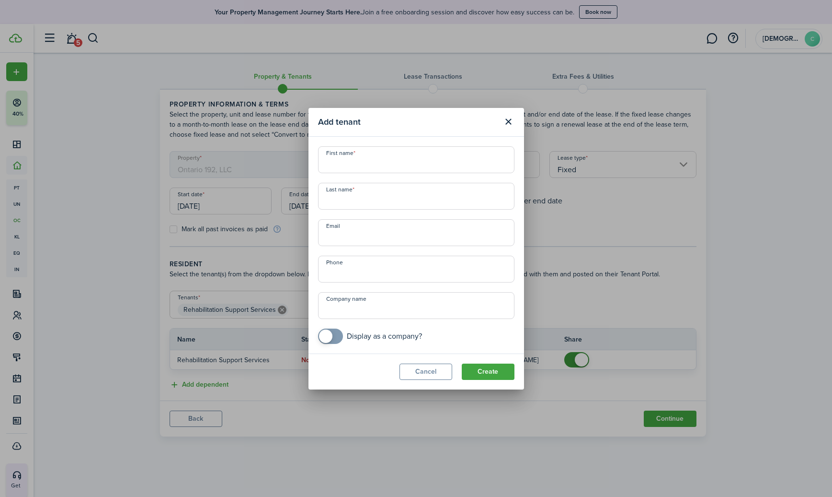
click at [74, 40] on div "Add tenant First name Last name Email Phone Company name Display as a company? …" at bounding box center [416, 248] width 832 height 497
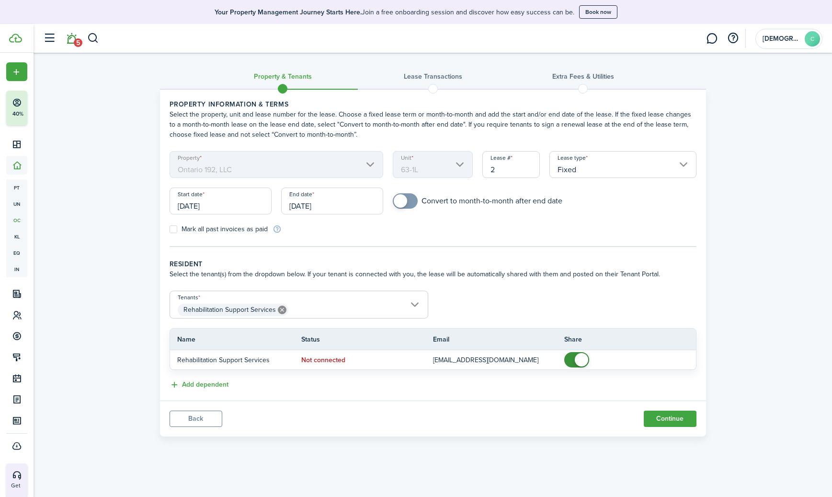
click at [70, 41] on link "5" at bounding box center [71, 38] width 18 height 24
